Goal: Use online tool/utility: Utilize a website feature to perform a specific function

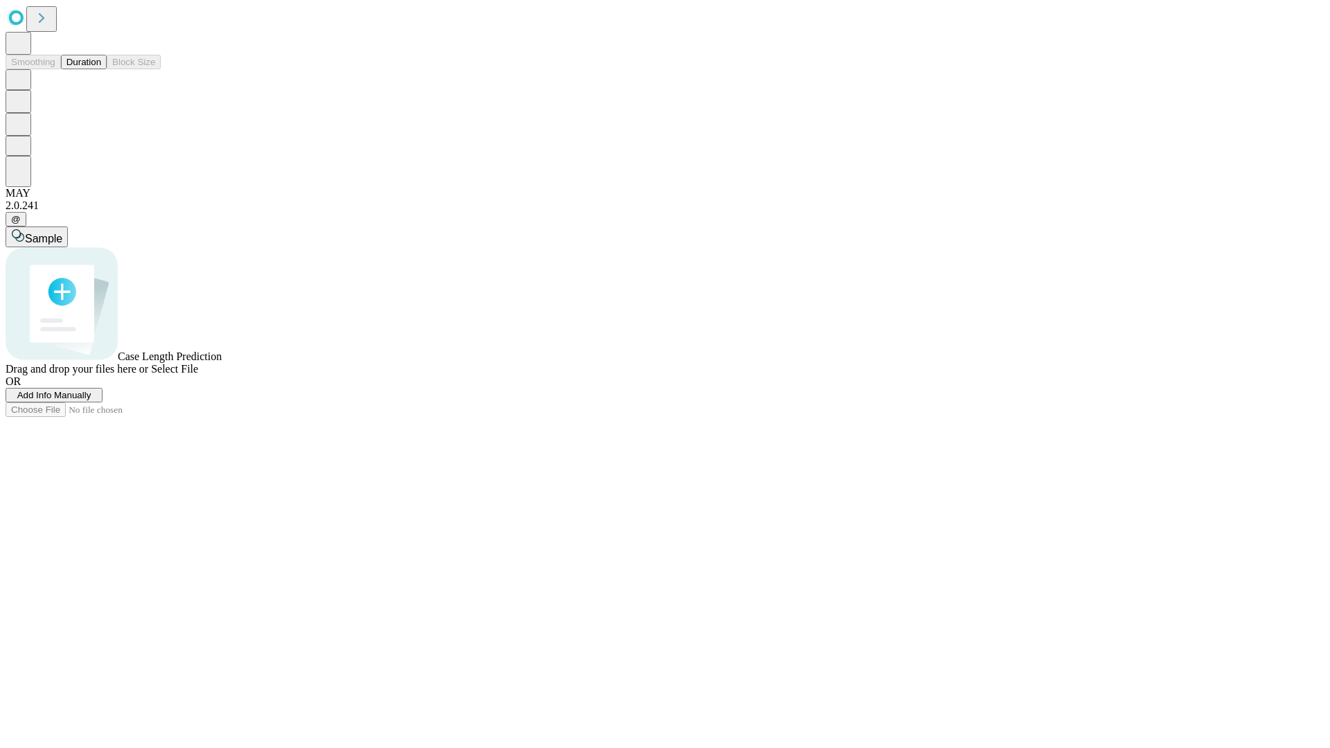
click at [101, 69] on button "Duration" at bounding box center [84, 62] width 46 height 15
click at [62, 233] on span "Sample" at bounding box center [43, 239] width 37 height 12
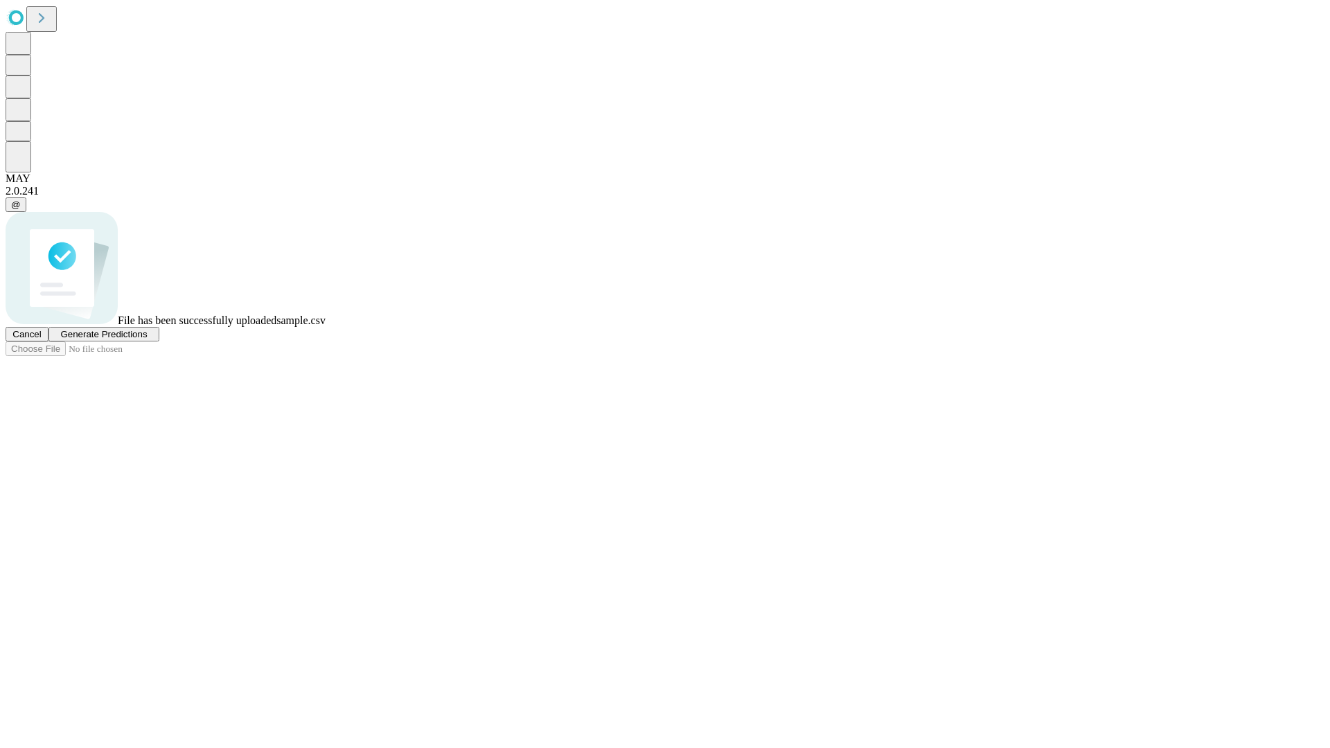
click at [147, 339] on span "Generate Predictions" at bounding box center [103, 334] width 87 height 10
